Goal: Task Accomplishment & Management: Manage account settings

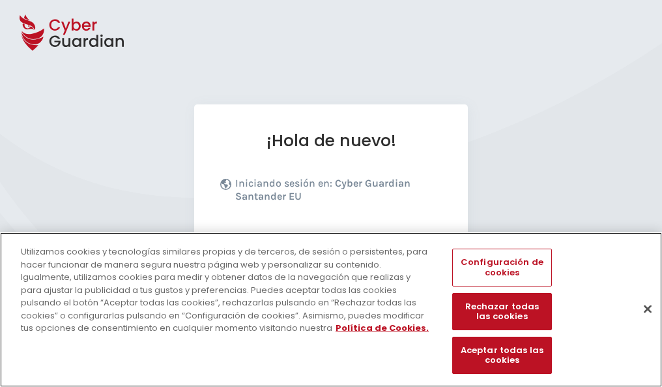
scroll to position [160, 0]
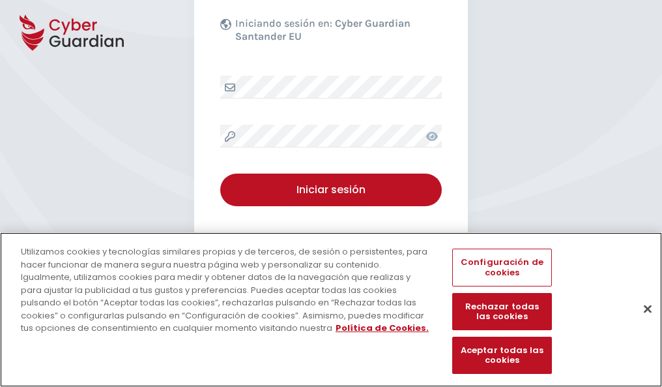
click at [642, 322] on button "Cerrar" at bounding box center [648, 308] width 29 height 29
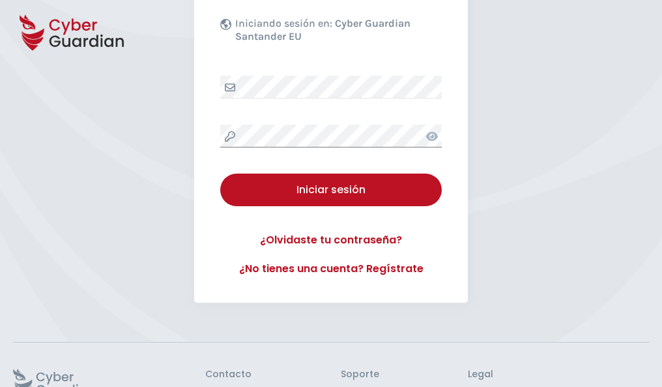
scroll to position [254, 0]
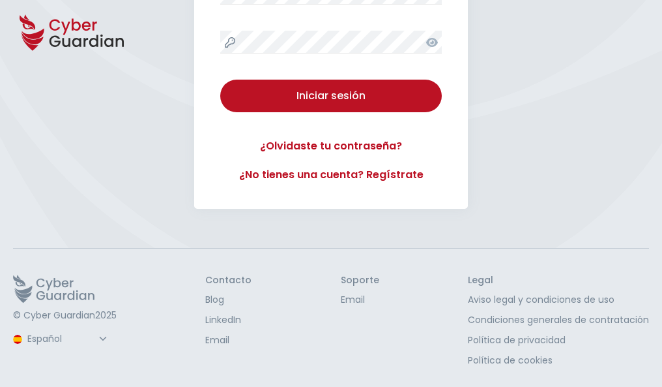
click at [220, 80] on button "Iniciar sesión" at bounding box center [331, 96] width 222 height 33
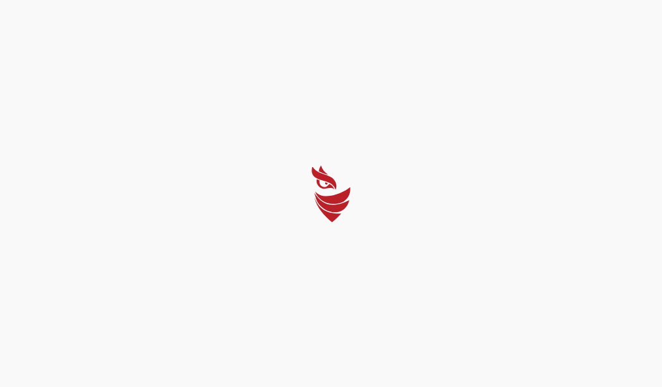
scroll to position [0, 0]
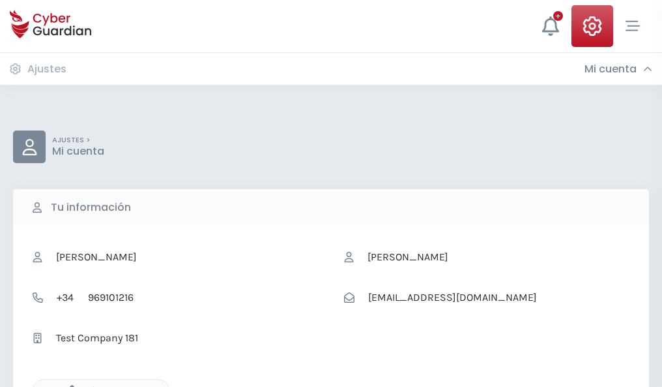
click at [68, 385] on icon "button" at bounding box center [68, 390] width 11 height 11
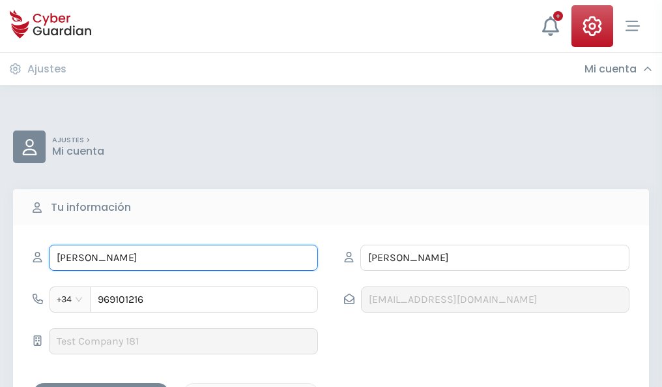
click at [183, 258] on input "DESIDERIO" at bounding box center [183, 257] width 269 height 26
type input "D"
type input "Osvaldo"
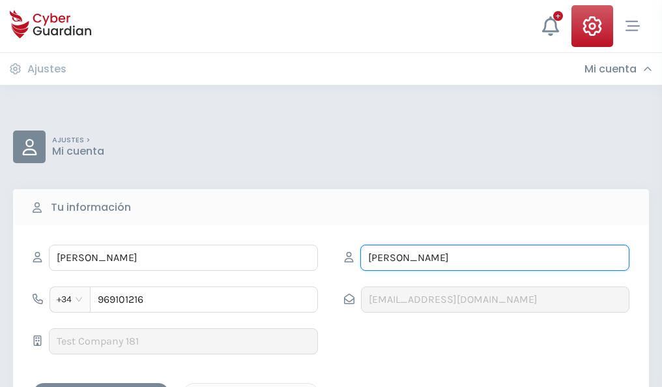
click at [495, 258] on input "GONZALEZ" at bounding box center [495, 257] width 269 height 26
type input "G"
type input "Bayón"
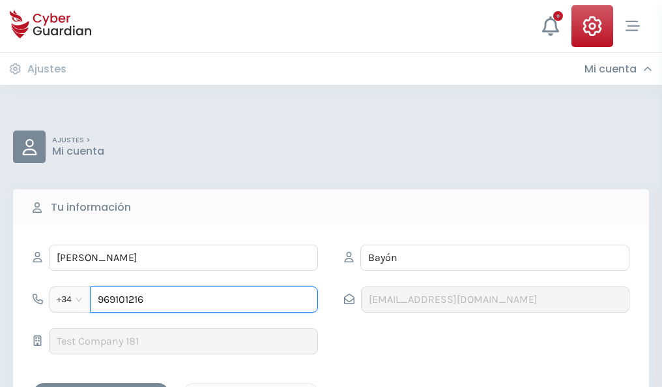
click at [204, 299] on input "969101216" at bounding box center [204, 299] width 228 height 26
type input "9"
type input "844624115"
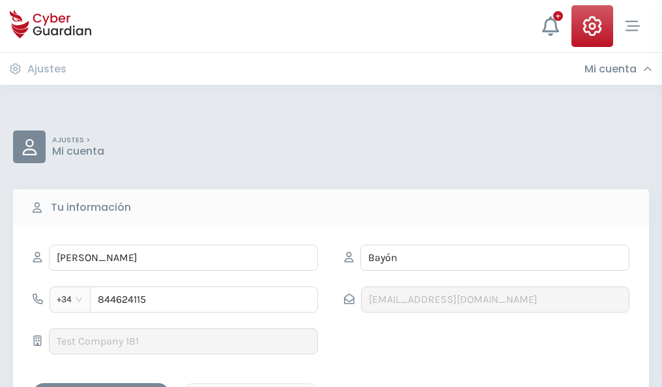
click at [101, 386] on div "Guardar cambios" at bounding box center [100, 394] width 117 height 16
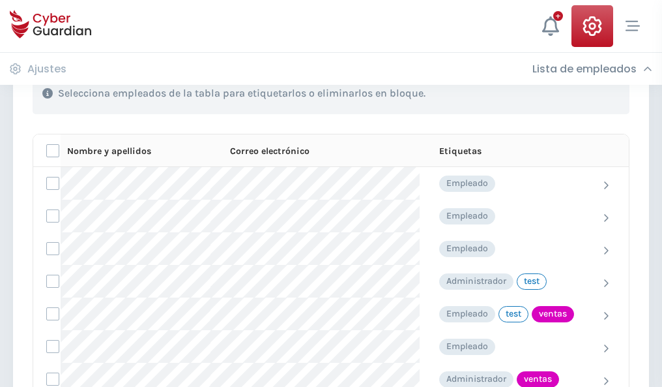
scroll to position [591, 0]
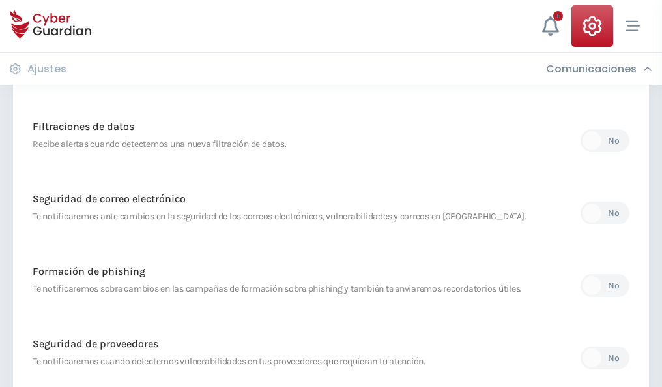
scroll to position [687, 0]
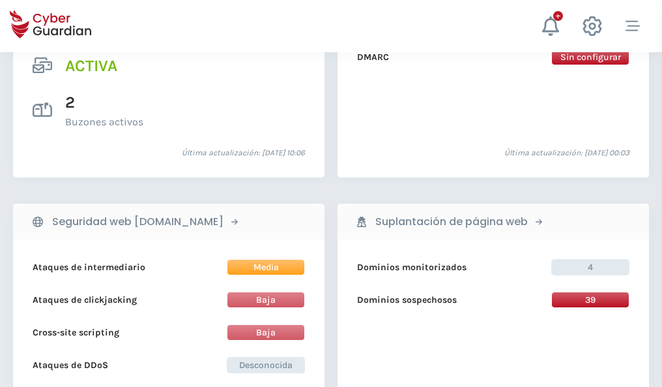
scroll to position [1325, 0]
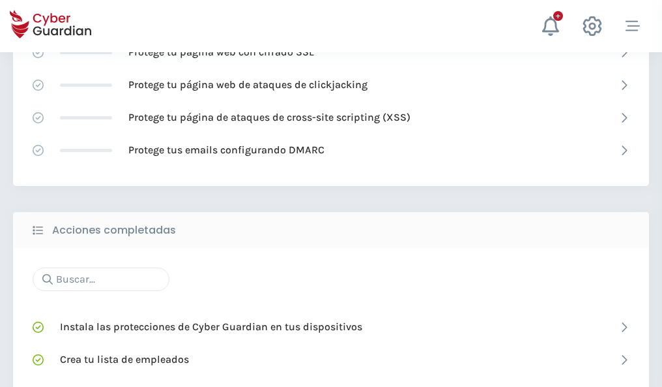
scroll to position [868, 0]
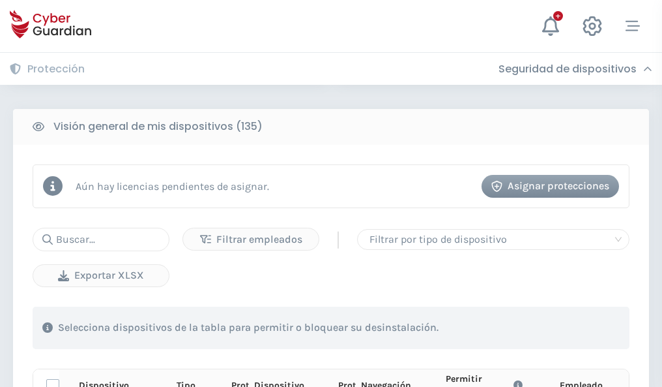
scroll to position [1152, 0]
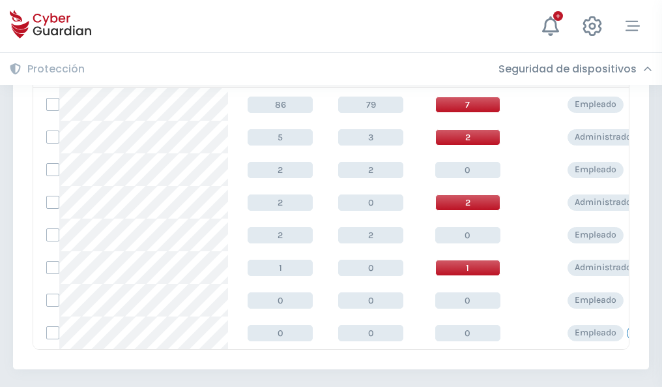
scroll to position [605, 0]
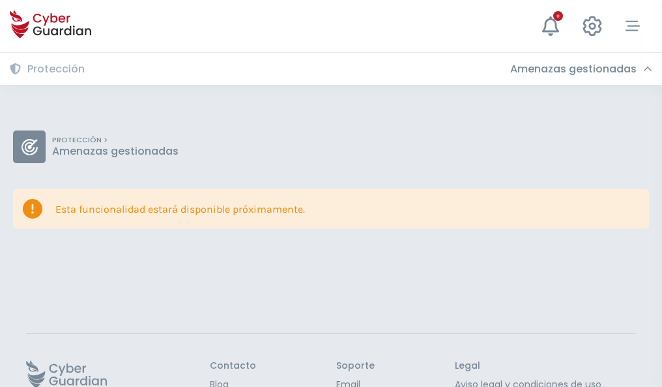
scroll to position [85, 0]
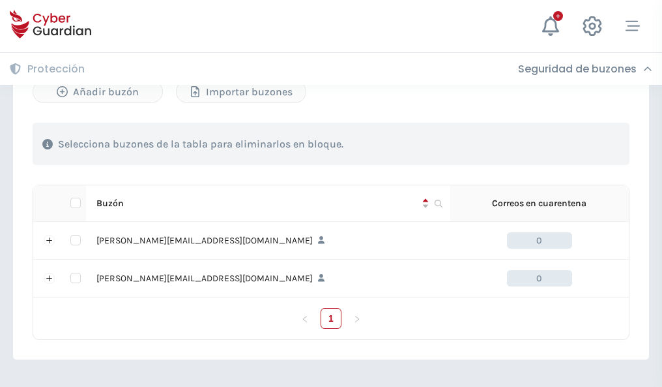
scroll to position [567, 0]
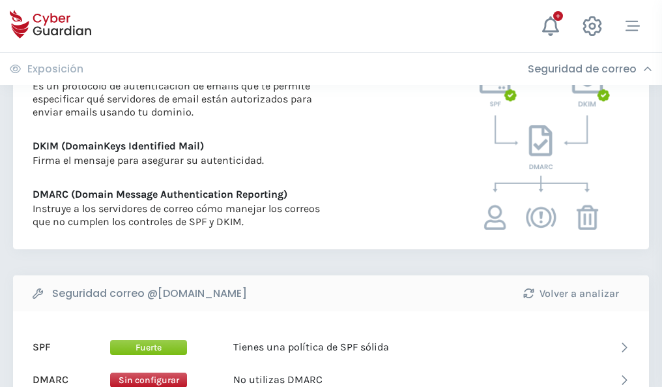
scroll to position [703, 0]
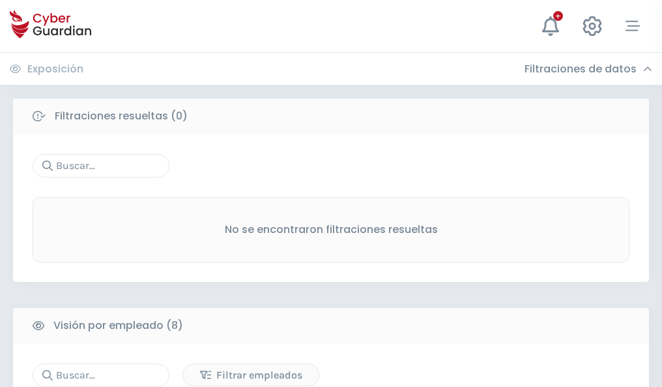
scroll to position [1111, 0]
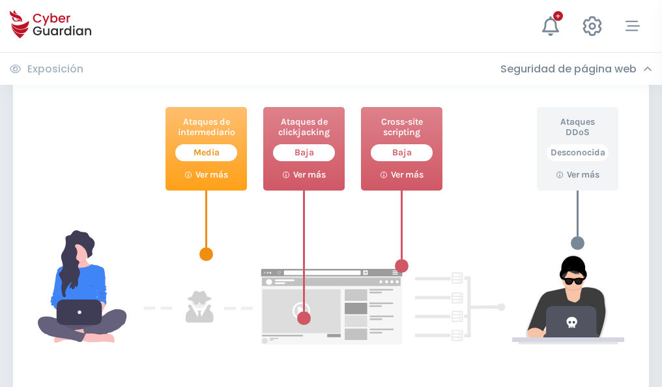
scroll to position [710, 0]
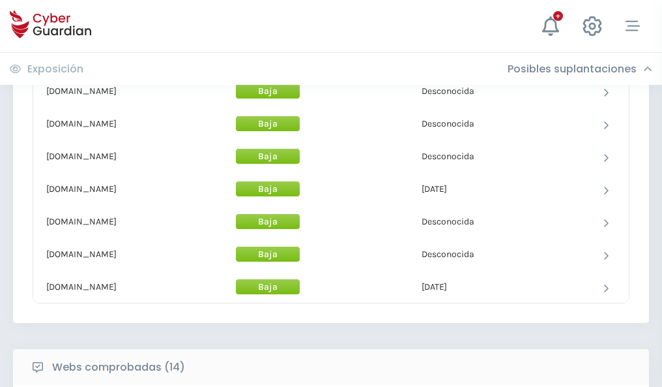
scroll to position [1271, 0]
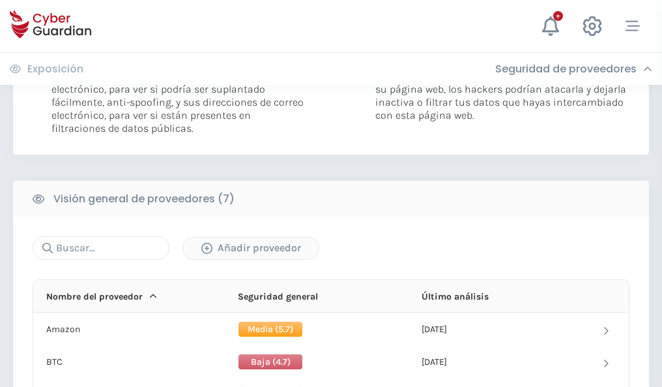
scroll to position [873, 0]
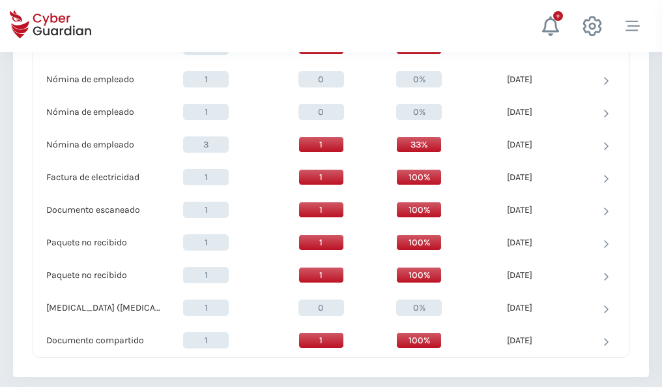
scroll to position [1352, 0]
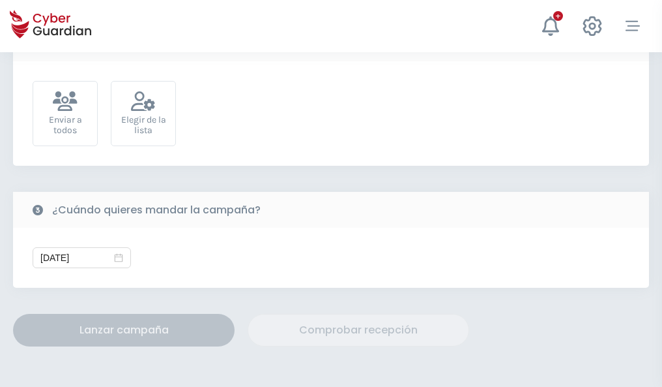
scroll to position [477, 0]
